Goal: Task Accomplishment & Management: Complete application form

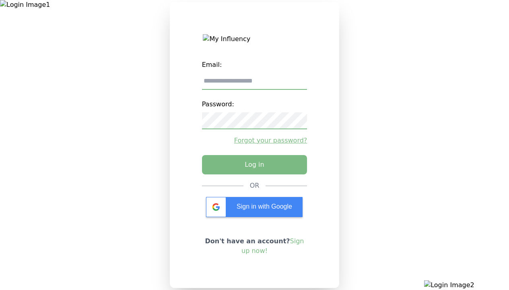
click at [254, 84] on input "email" at bounding box center [254, 81] width 105 height 17
type input "**********"
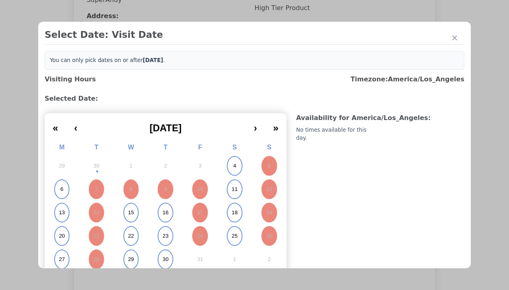
click at [233, 166] on abbr "4" at bounding box center [234, 165] width 3 height 7
click at [201, 141] on div "Please Select Submission Date" at bounding box center [201, 140] width 82 height 8
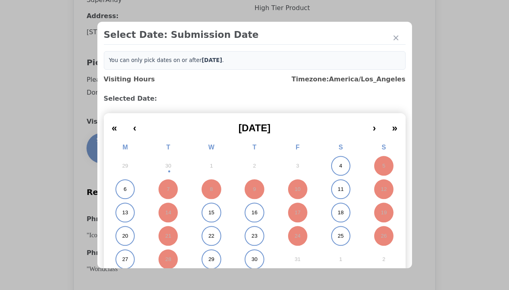
click at [338, 189] on abbr "11" at bounding box center [341, 189] width 6 height 7
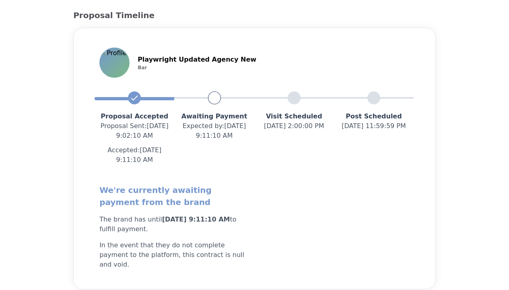
scroll to position [80, 0]
